Goal: Find specific page/section: Find specific page/section

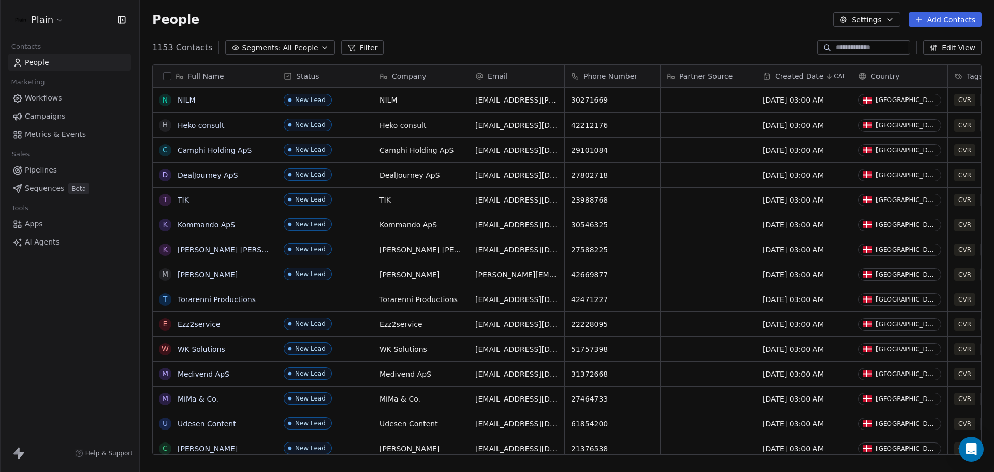
scroll to position [407, 847]
click at [50, 16] on html "Plain Contacts People Marketing Workflows Campaigns Metrics & Events Sales Pipe…" at bounding box center [497, 236] width 994 height 472
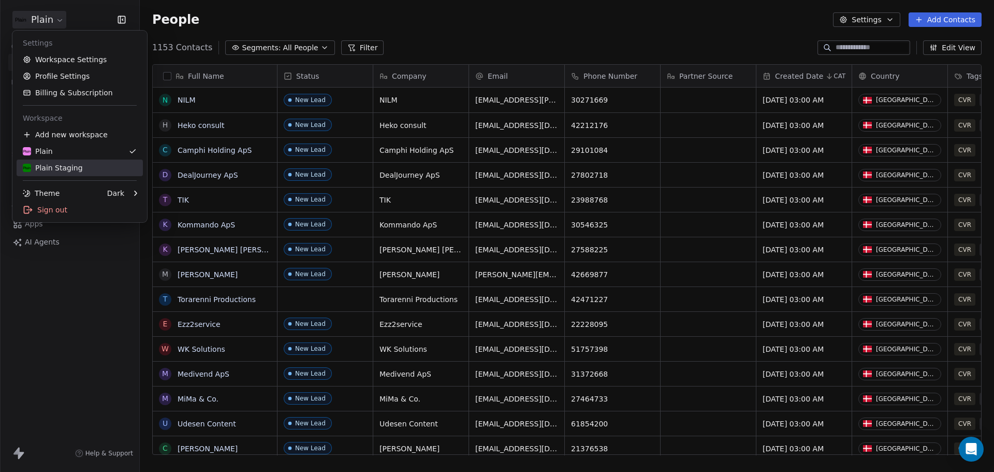
click at [64, 164] on div "Plain Staging" at bounding box center [53, 168] width 60 height 10
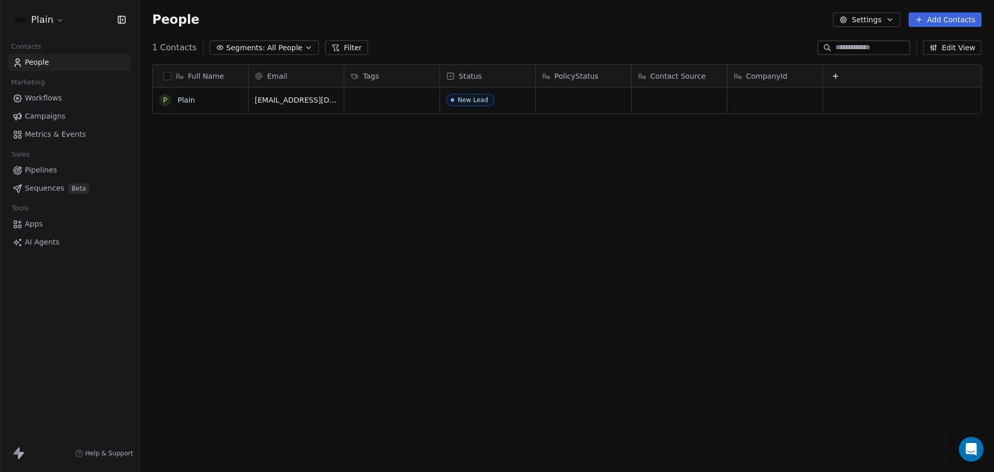
scroll to position [407, 847]
click at [47, 97] on span "Workflows" at bounding box center [43, 98] width 37 height 11
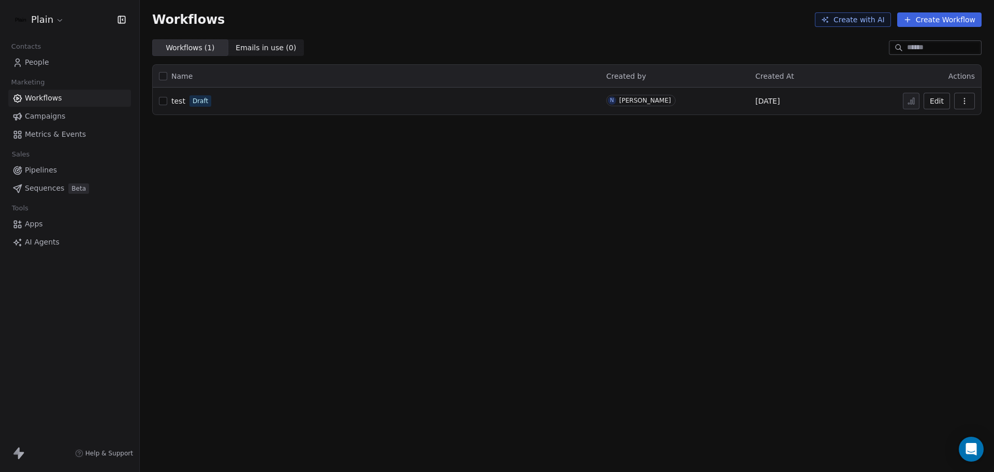
click at [182, 103] on span "test" at bounding box center [178, 101] width 14 height 8
